Goal: Find specific page/section

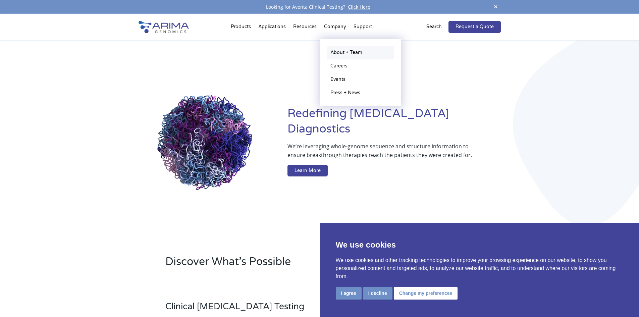
click at [339, 51] on link "About + Team" at bounding box center [360, 52] width 67 height 13
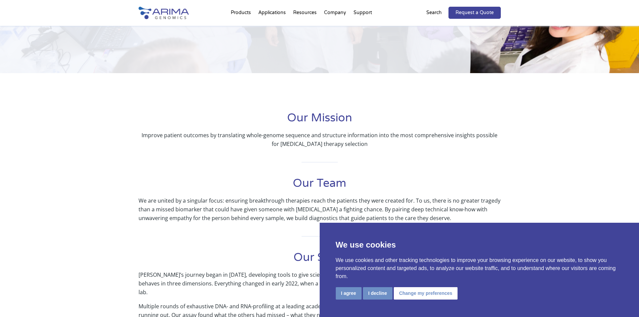
scroll to position [80, 0]
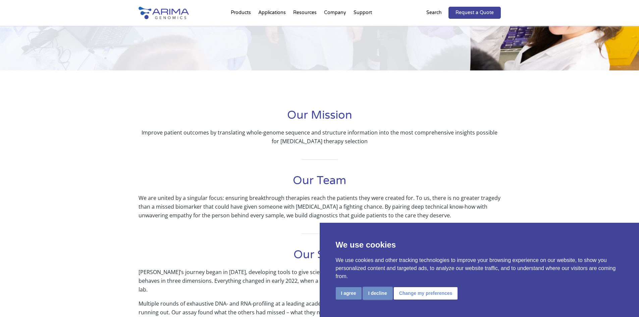
click at [375, 293] on button "I decline" at bounding box center [378, 293] width 30 height 12
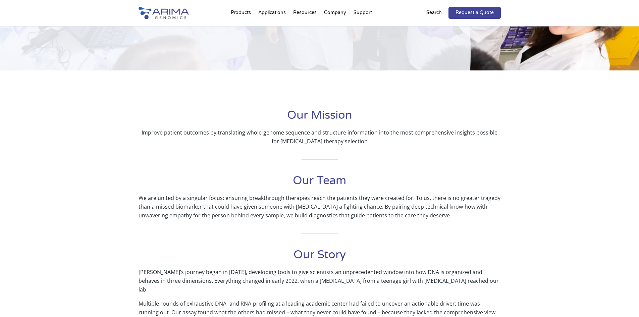
click at [307, 181] on h1 "Our Team" at bounding box center [319, 183] width 362 height 20
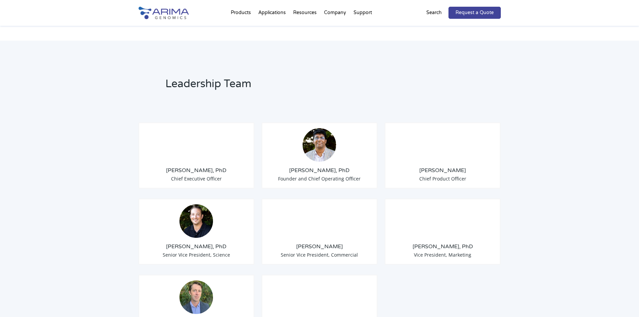
scroll to position [456, 0]
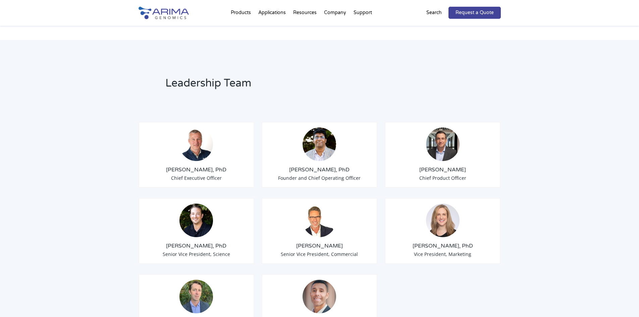
click at [193, 140] on img at bounding box center [196, 144] width 34 height 34
click at [201, 166] on h3 "Tom Willis, PhD" at bounding box center [196, 169] width 105 height 7
drag, startPoint x: 201, startPoint y: 161, endPoint x: 154, endPoint y: 162, distance: 47.3
click at [154, 166] on h3 "Tom Willis, PhD" at bounding box center [196, 169] width 105 height 7
copy h3 "Tom Willis"
